Goal: Transaction & Acquisition: Obtain resource

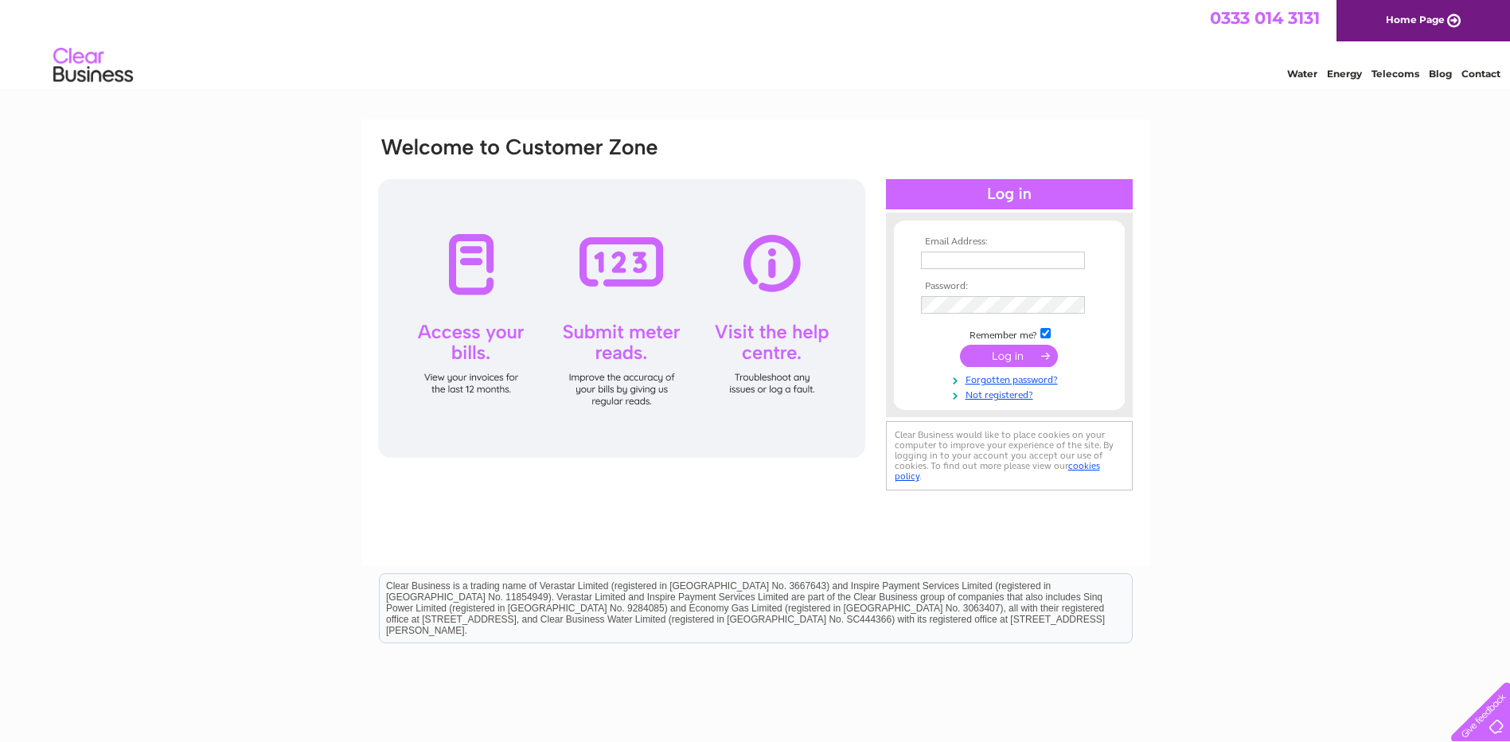
type input "[PERSON_NAME][EMAIL_ADDRESS][PERSON_NAME][DOMAIN_NAME]"
click at [1007, 352] on input "submit" at bounding box center [1009, 356] width 98 height 22
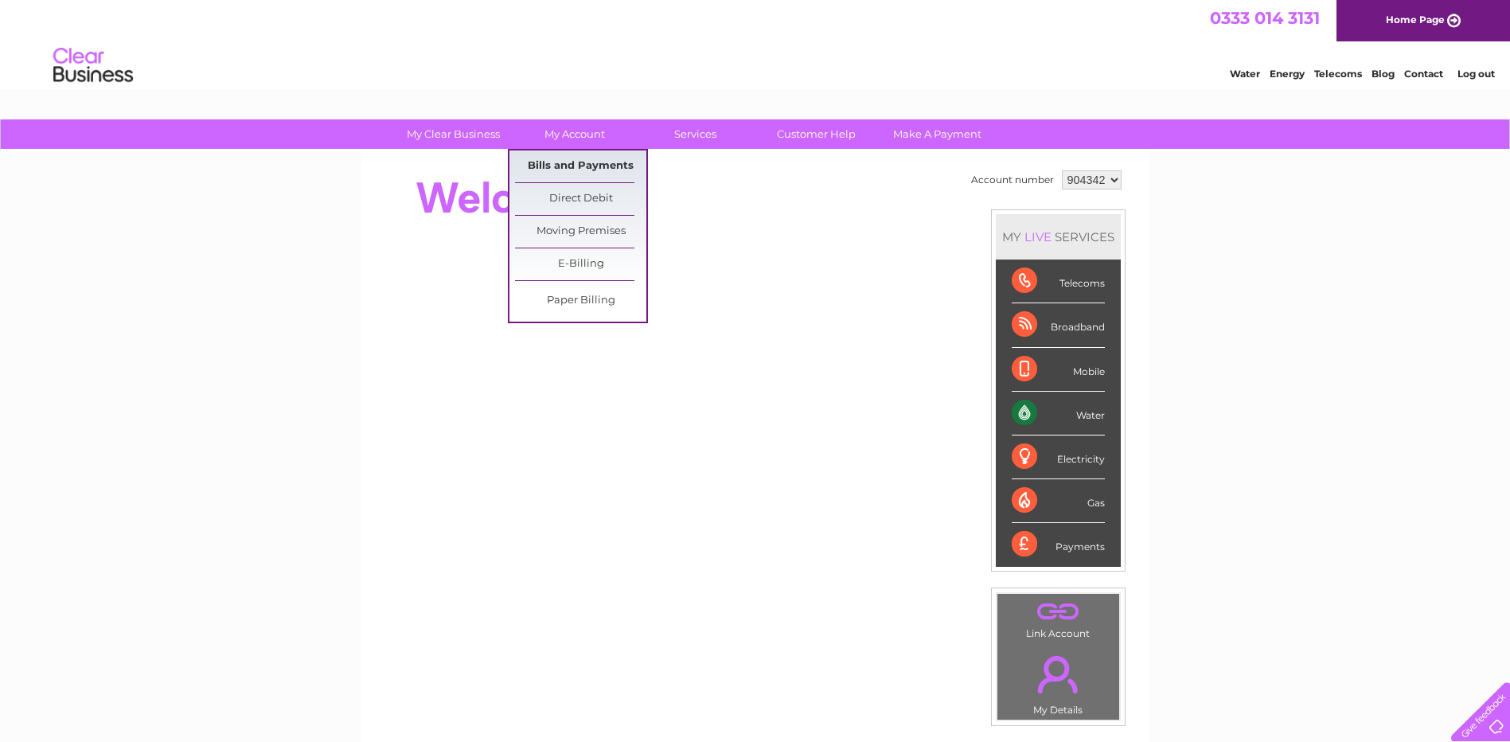
click at [565, 164] on link "Bills and Payments" at bounding box center [580, 166] width 131 height 32
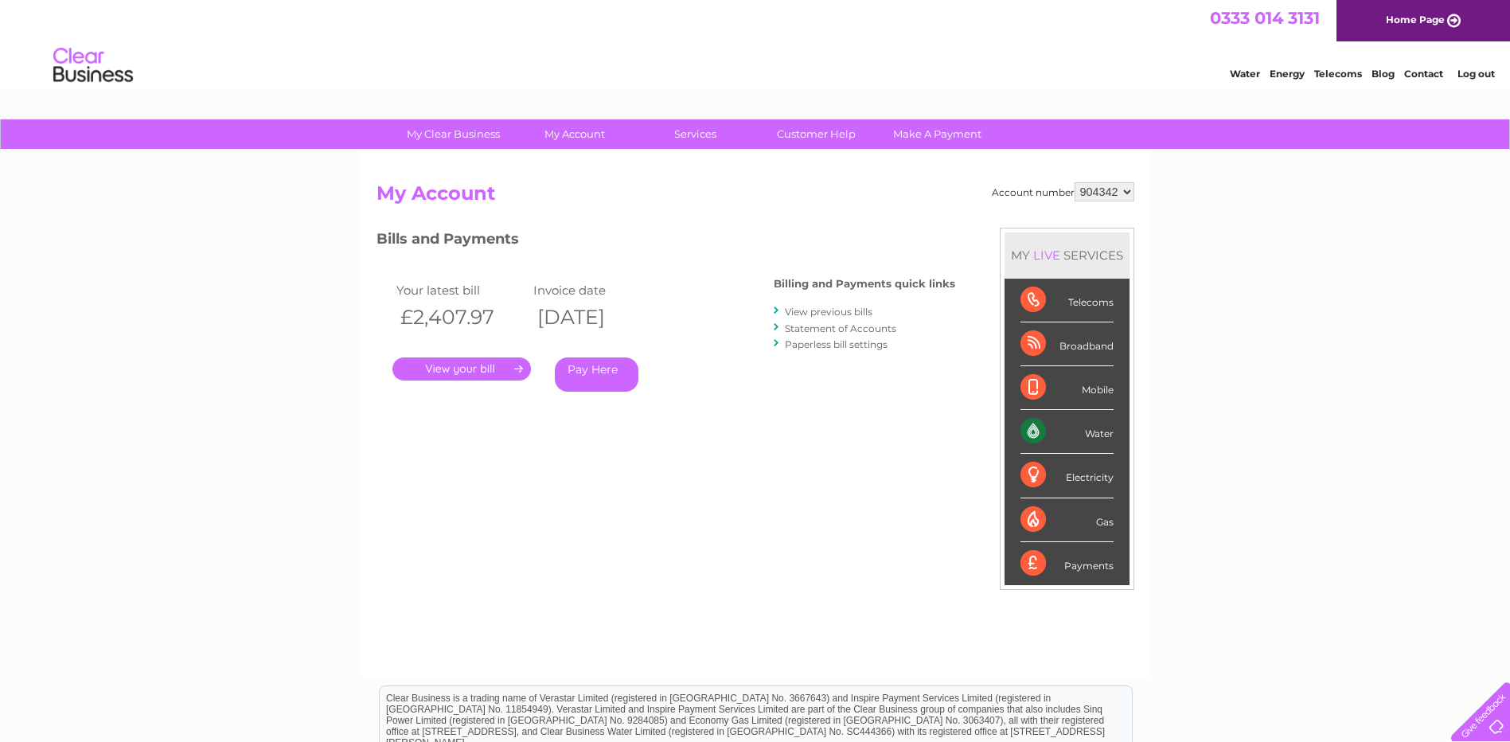
click at [512, 372] on link "." at bounding box center [461, 368] width 138 height 23
click at [490, 365] on link "." at bounding box center [461, 368] width 138 height 23
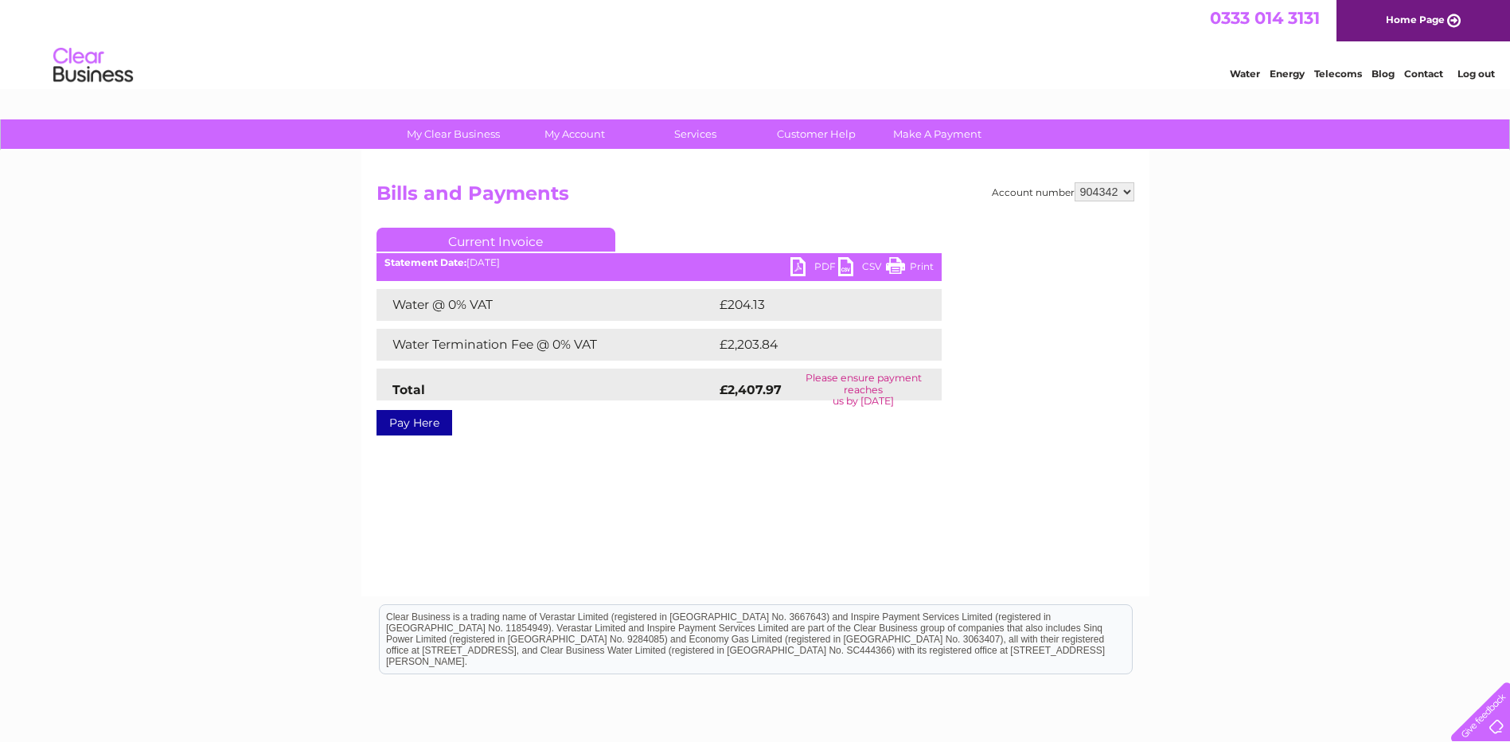
click at [802, 271] on link "PDF" at bounding box center [814, 268] width 48 height 23
